Goal: Download file/media

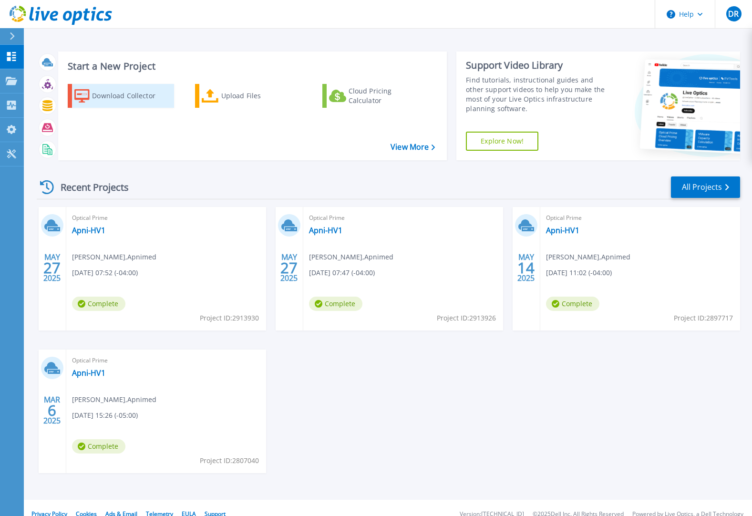
click at [130, 93] on div "Download Collector" at bounding box center [130, 95] width 76 height 19
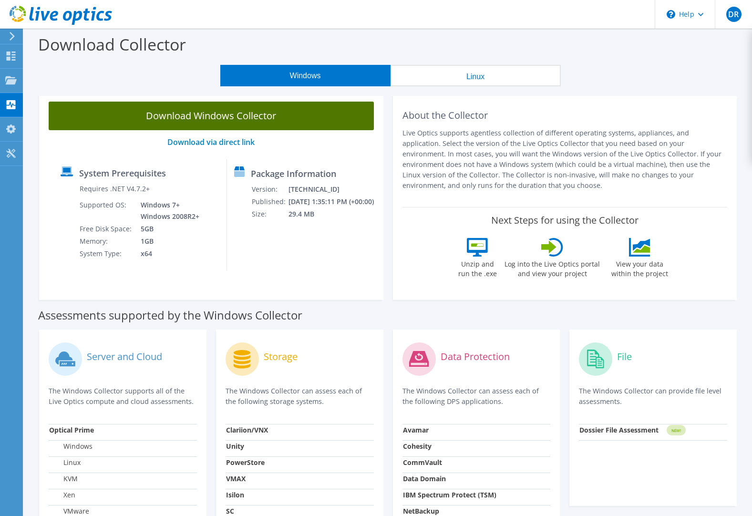
click at [221, 114] on link "Download Windows Collector" at bounding box center [211, 116] width 325 height 29
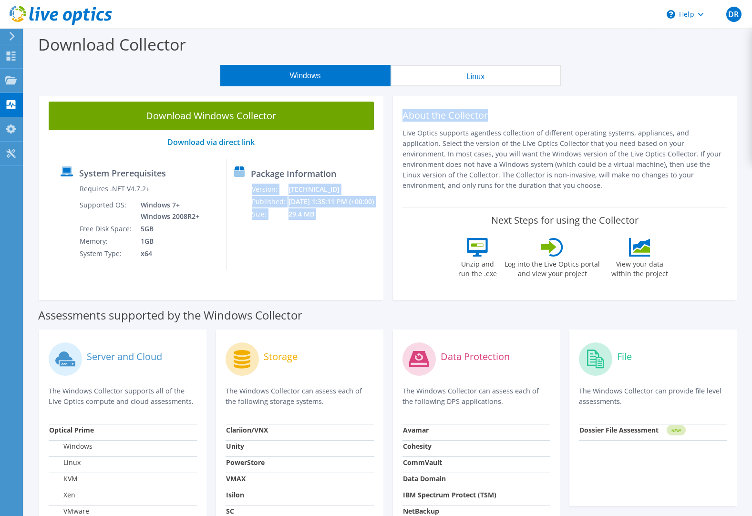
drag, startPoint x: 574, startPoint y: 88, endPoint x: 331, endPoint y: 337, distance: 348.5
click at [331, 337] on section "Download Collector Windows Linux Download Windows Collector Download via direct…" at bounding box center [388, 391] width 729 height 724
